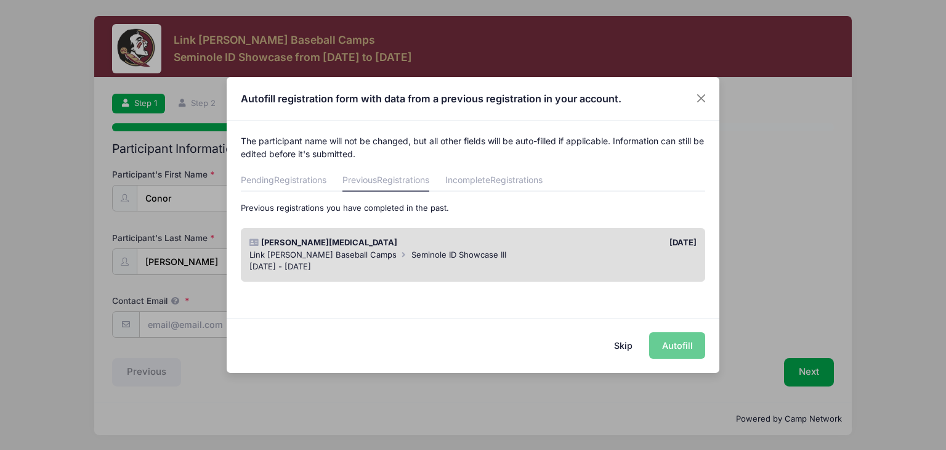
click at [305, 257] on span "Link [PERSON_NAME] Baseball Camps" at bounding box center [322, 254] width 147 height 10
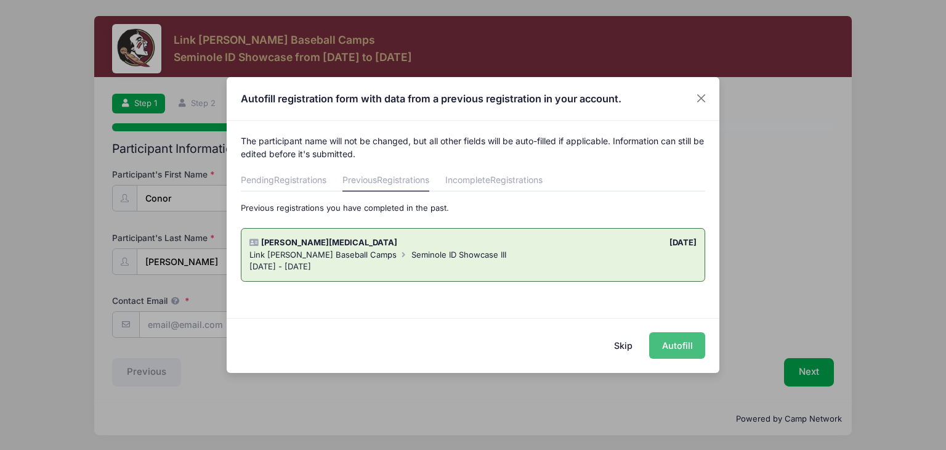
click at [677, 346] on button "Autofill" at bounding box center [677, 345] width 56 height 26
type input "[EMAIL_ADDRESS][DOMAIN_NAME]"
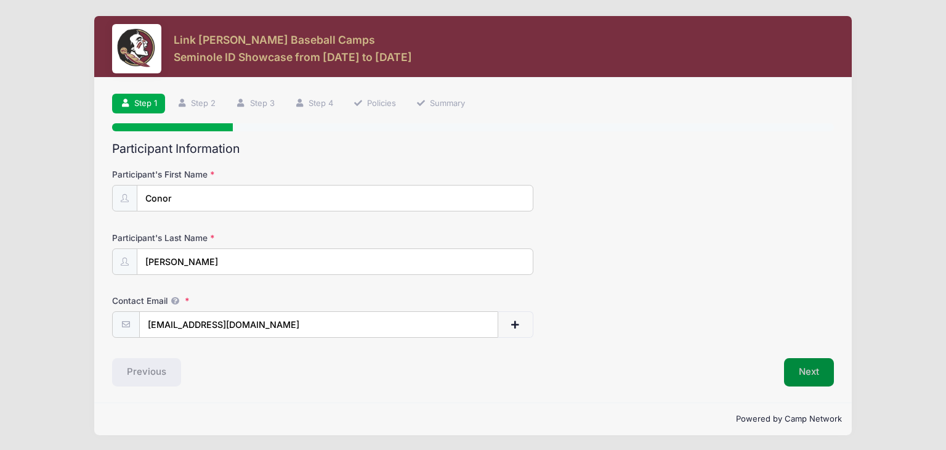
click at [817, 375] on button "Next" at bounding box center [809, 372] width 50 height 28
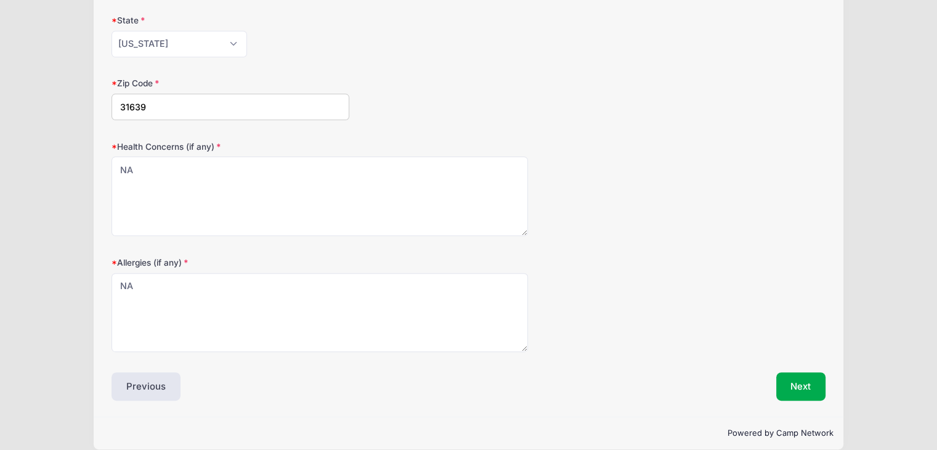
scroll to position [357, 0]
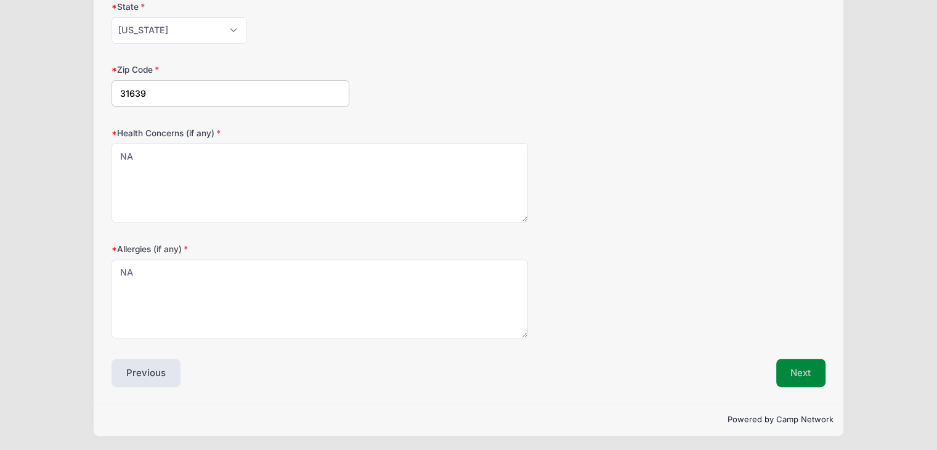
click at [794, 363] on button "Next" at bounding box center [801, 372] width 50 height 28
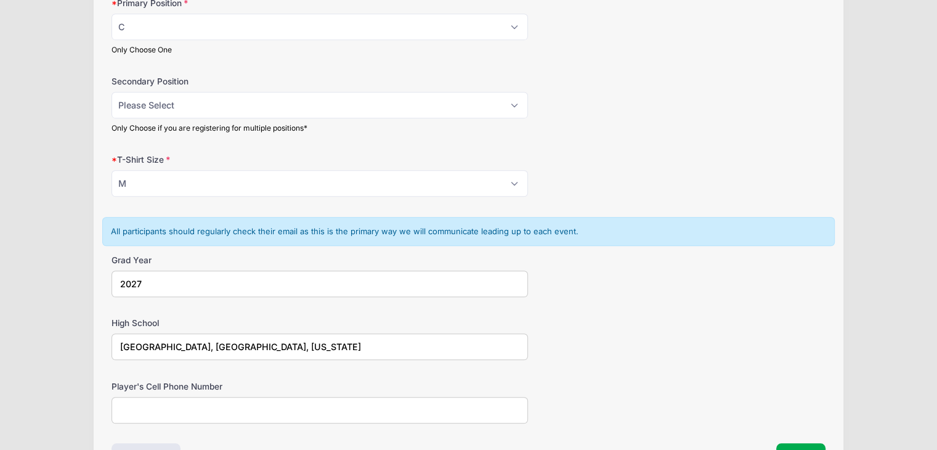
scroll to position [801, 0]
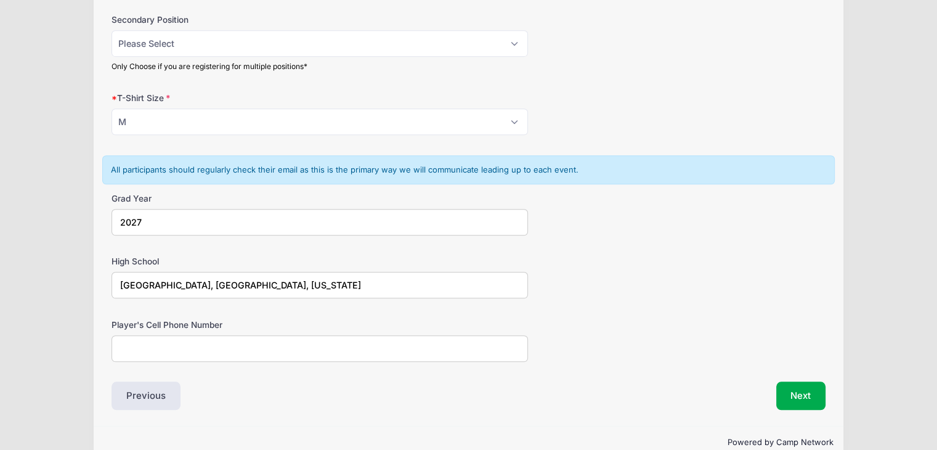
click at [431, 356] on input "Player's Cell Phone Number" at bounding box center [319, 348] width 416 height 26
click at [137, 345] on input "2296468600" at bounding box center [319, 348] width 416 height 26
click at [158, 342] on input "229-6468600" at bounding box center [319, 348] width 416 height 26
type input "[PHONE_NUMBER]"
click at [793, 390] on button "Next" at bounding box center [801, 395] width 50 height 28
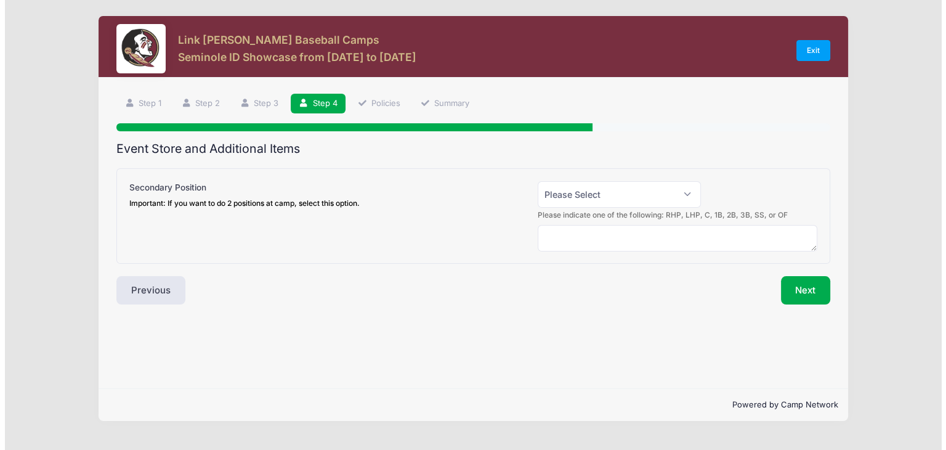
scroll to position [0, 0]
